Goal: Check status: Check status

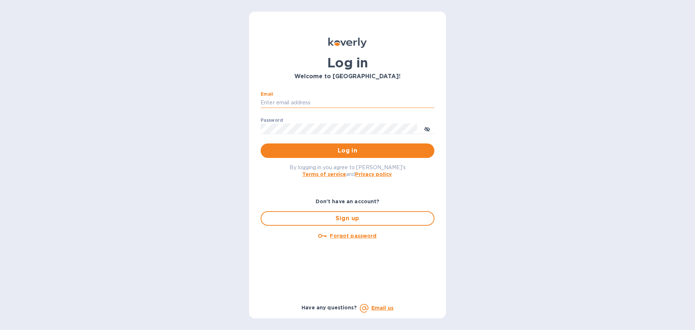
click at [324, 105] on input "Email" at bounding box center [348, 102] width 174 height 11
type input "[EMAIL_ADDRESS][DOMAIN_NAME]"
click at [332, 148] on span "Log in" at bounding box center [347, 150] width 162 height 9
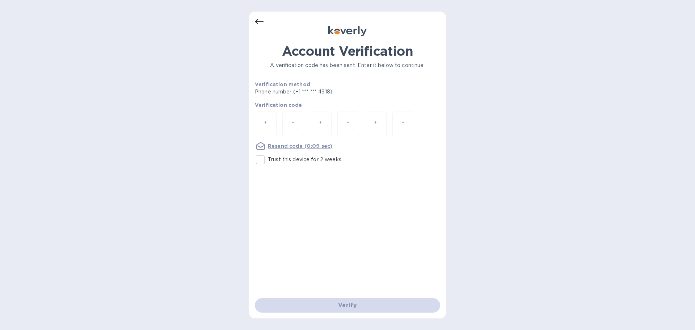
click at [265, 121] on input "number" at bounding box center [265, 124] width 9 height 13
type input "6"
type input "1"
type input "6"
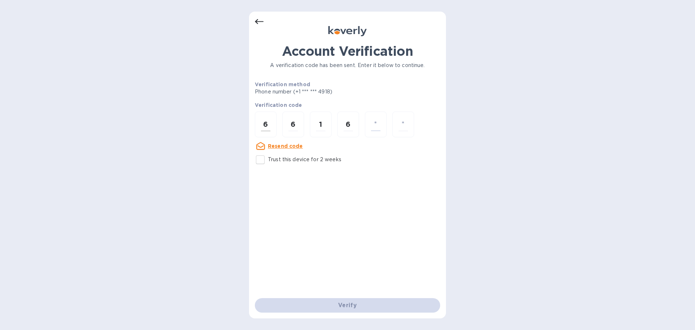
type input "2"
type input "8"
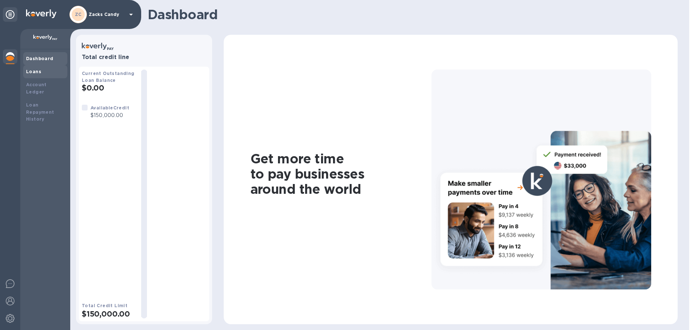
click at [31, 70] on b "Loans" at bounding box center [33, 71] width 15 height 5
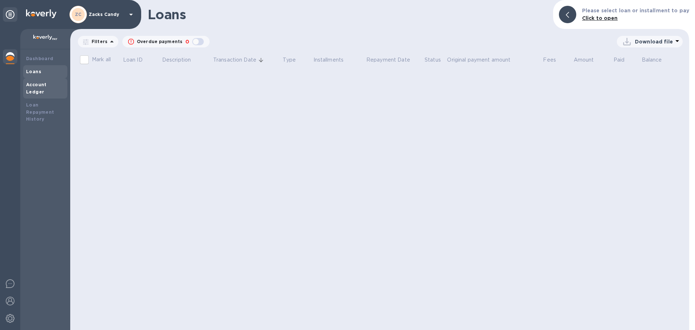
click at [41, 86] on b "Account Ledger" at bounding box center [36, 88] width 21 height 13
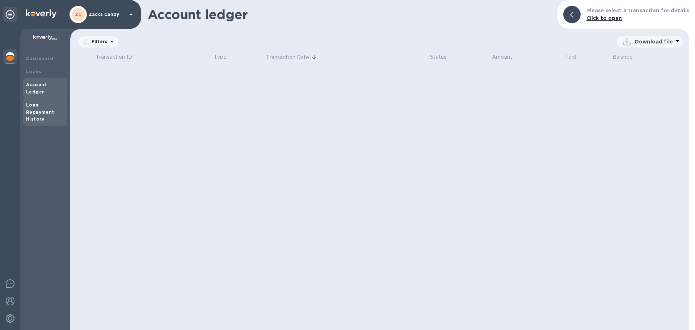
click at [33, 102] on b "Loan Repayment History" at bounding box center [40, 112] width 28 height 20
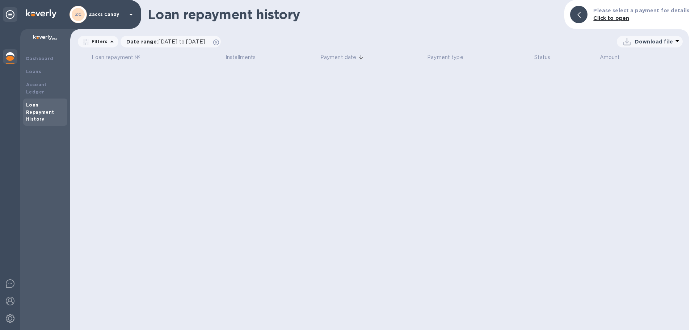
click at [31, 47] on div at bounding box center [45, 39] width 50 height 20
click at [31, 53] on div "Dashboard" at bounding box center [45, 58] width 44 height 13
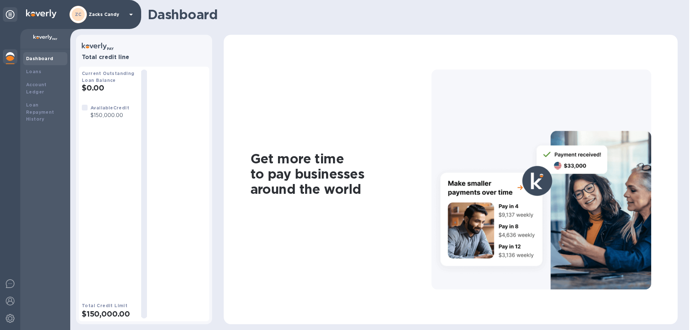
click at [100, 110] on b "Available Credit" at bounding box center [109, 107] width 39 height 5
click at [97, 110] on b "Available Credit" at bounding box center [109, 107] width 39 height 5
click at [93, 108] on b "Available Credit" at bounding box center [109, 107] width 39 height 5
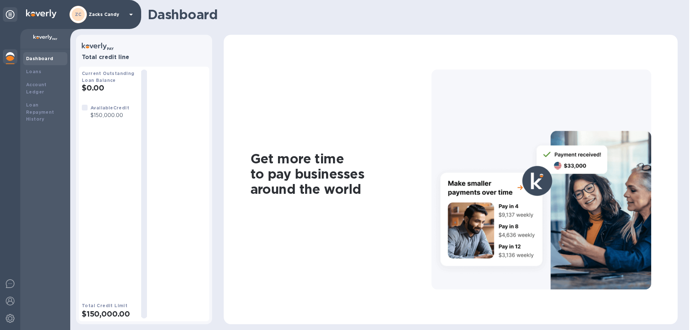
click at [373, 196] on h1 "Get more time to pay businesses around the world" at bounding box center [340, 174] width 181 height 46
click at [333, 182] on h1 "Get more time to pay businesses around the world" at bounding box center [340, 174] width 181 height 46
click at [333, 181] on h1 "Get more time to pay businesses around the world" at bounding box center [340, 174] width 181 height 46
click at [107, 12] on p "Zacks Candy" at bounding box center [107, 14] width 36 height 5
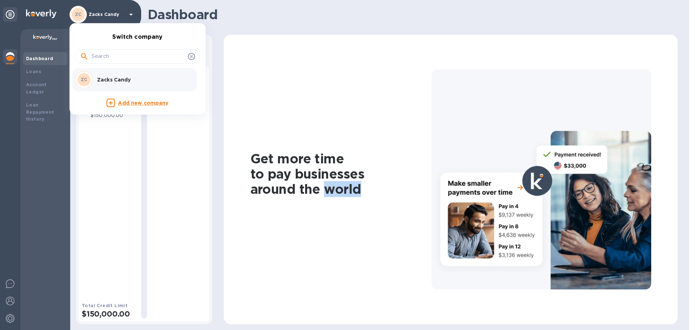
click at [125, 82] on p "Zacks Candy" at bounding box center [142, 79] width 91 height 7
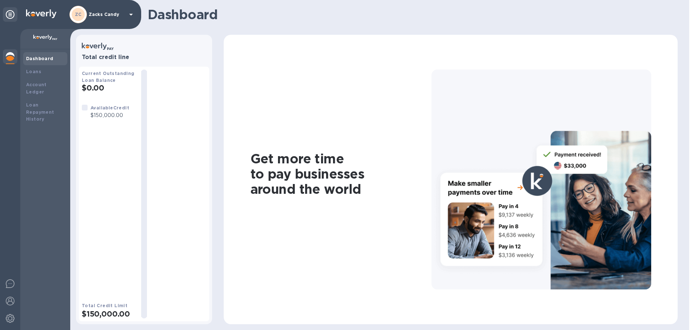
click at [9, 52] on img at bounding box center [10, 56] width 9 height 9
click at [6, 1] on div "ZC Zacks Candy" at bounding box center [70, 14] width 141 height 29
click at [5, 10] on div at bounding box center [10, 14] width 14 height 14
click at [9, 282] on img at bounding box center [10, 283] width 9 height 9
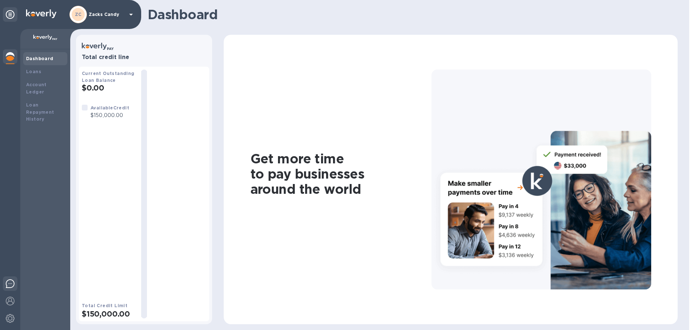
click at [9, 281] on img at bounding box center [10, 283] width 9 height 9
click at [11, 305] on div at bounding box center [10, 302] width 14 height 16
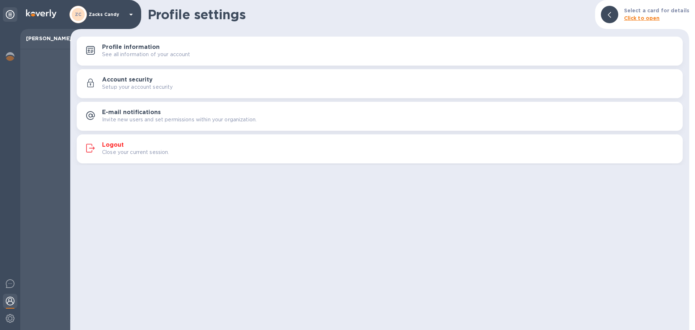
click at [2, 321] on div at bounding box center [10, 179] width 20 height 301
click at [8, 318] on img at bounding box center [10, 318] width 9 height 9
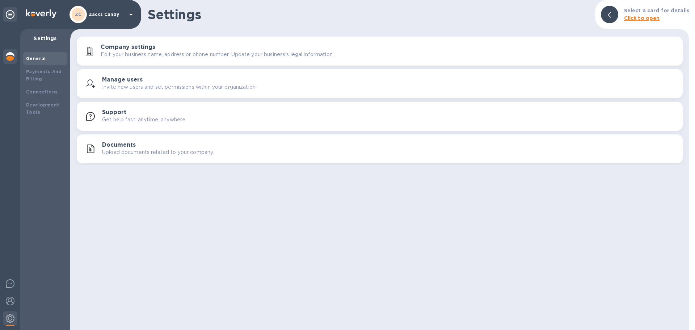
click at [14, 56] on img at bounding box center [10, 56] width 9 height 9
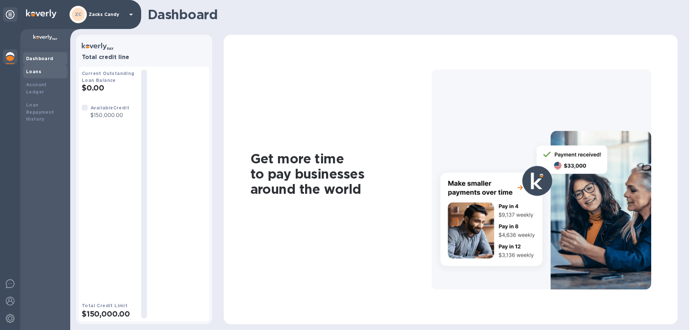
click at [42, 71] on div "Loans" at bounding box center [45, 71] width 38 height 7
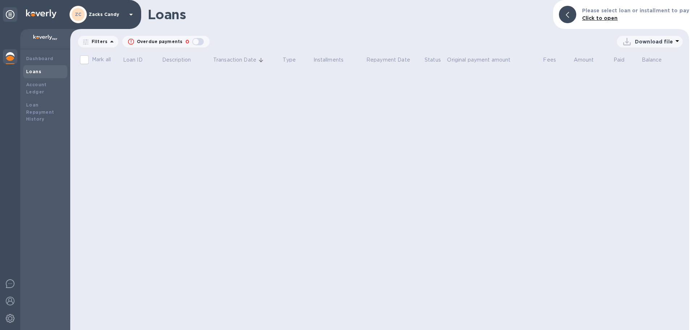
click at [591, 18] on b "Click to open" at bounding box center [600, 18] width 36 height 6
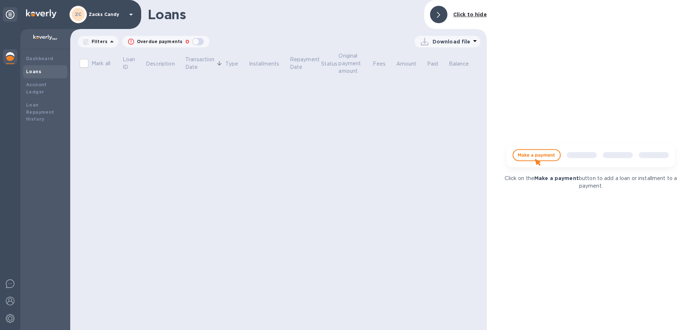
click at [526, 147] on img at bounding box center [591, 158] width 180 height 36
click at [447, 16] on div at bounding box center [438, 14] width 17 height 17
